Goal: Find specific page/section: Find specific page/section

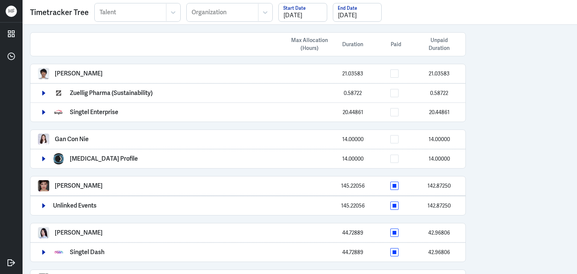
scroll to position [431, 0]
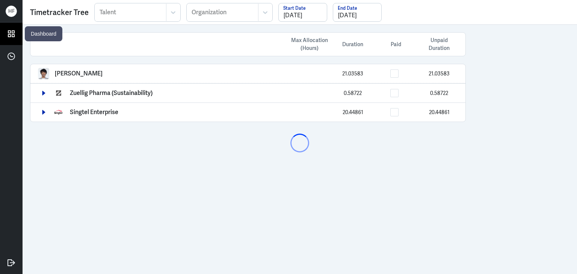
click at [11, 33] on icon at bounding box center [11, 34] width 6 height 6
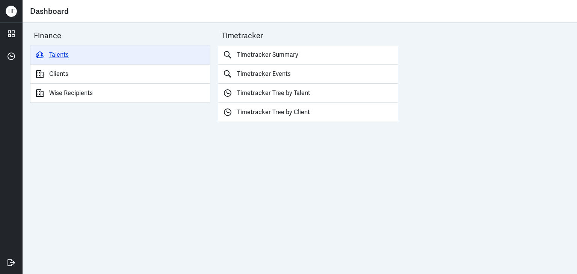
click at [56, 58] on link "Talents" at bounding box center [120, 55] width 180 height 20
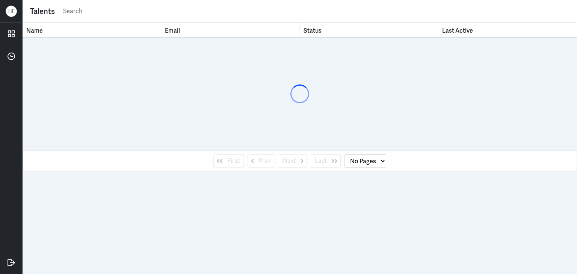
click at [71, 9] on input "text" at bounding box center [315, 11] width 507 height 11
paste input "Ang Wai Fun [PERSON_NAME]"
type input "Ang Wai Fun [PERSON_NAME]"
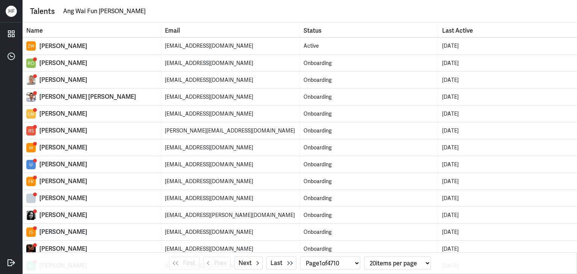
select select "0"
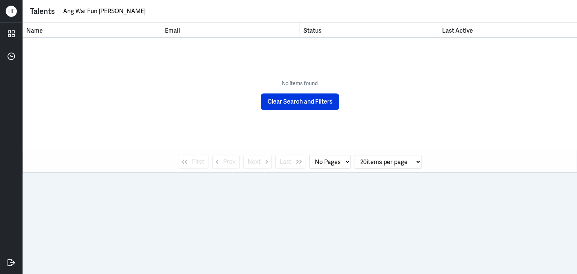
drag, startPoint x: 98, startPoint y: 11, endPoint x: 20, endPoint y: 11, distance: 78.5
click at [20, 11] on div "H F Talents Ang Wai Fun Amanda Name Email Status Last Active No items found Cle…" at bounding box center [288, 137] width 577 height 274
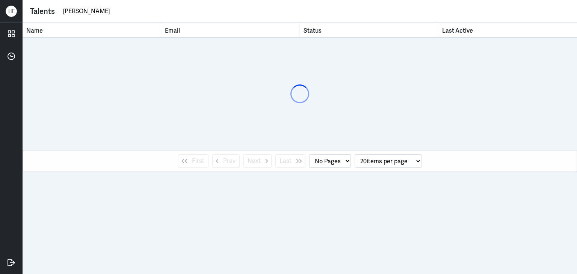
type input "Amanda"
select select "1"
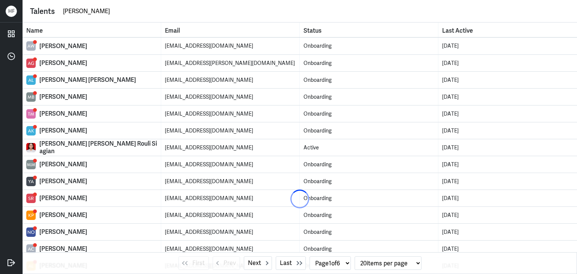
click at [110, 12] on input "Amanda" at bounding box center [315, 11] width 507 height 11
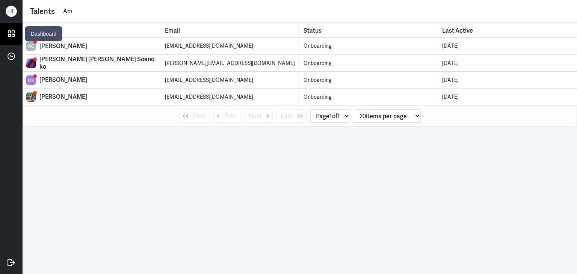
type input "A"
paste input "mandaillustrates@gmail.com"
type input "mandaillustrates@gmail.com"
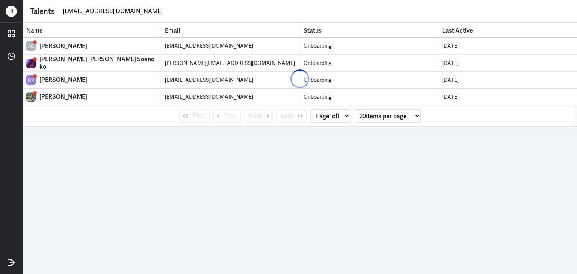
select select "0"
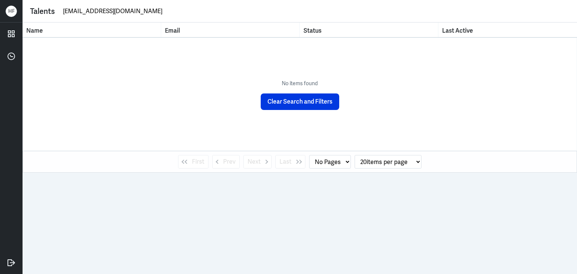
type input "mandaillustrates@gmail.com"
